Goal: Check status: Check status

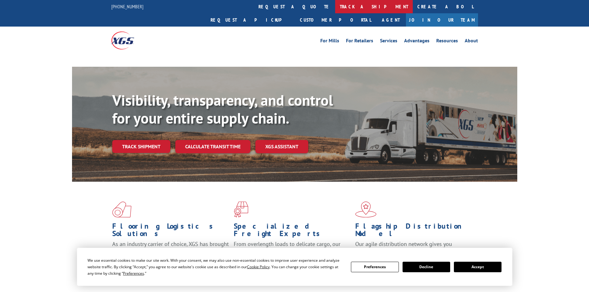
click at [335, 6] on link "track a shipment" at bounding box center [374, 6] width 78 height 13
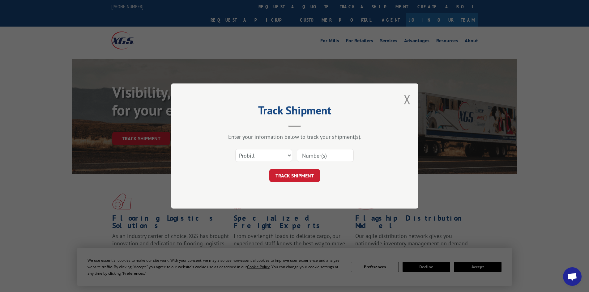
drag, startPoint x: 277, startPoint y: 153, endPoint x: 276, endPoint y: 157, distance: 3.9
click at [277, 153] on select "Select category... Probill BOL PO" at bounding box center [263, 155] width 57 height 13
select select "bol"
click at [235, 149] on select "Select category... Probill BOL PO" at bounding box center [263, 155] width 57 height 13
drag, startPoint x: 358, startPoint y: 146, endPoint x: 346, endPoint y: 152, distance: 12.7
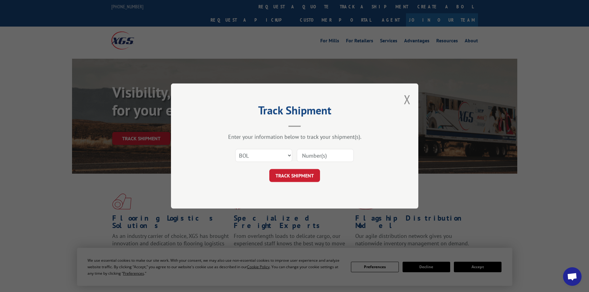
click at [353, 149] on div "Select category... Probill BOL PO" at bounding box center [294, 155] width 185 height 20
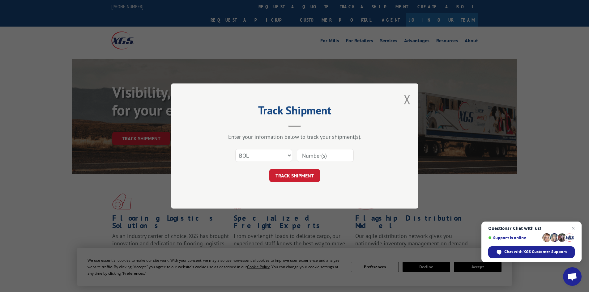
click at [334, 159] on input at bounding box center [325, 155] width 57 height 13
paste input "5530839"
type input "5530839"
click at [313, 173] on button "TRACK SHIPMENT" at bounding box center [294, 175] width 51 height 13
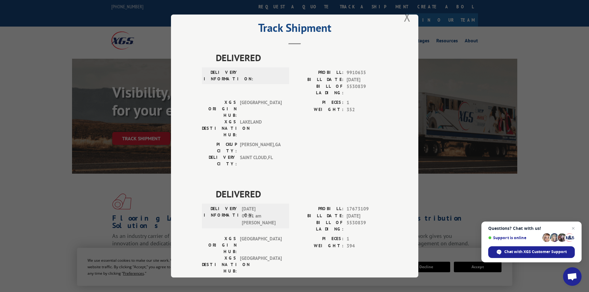
scroll to position [21, 0]
